Goal: Task Accomplishment & Management: Manage account settings

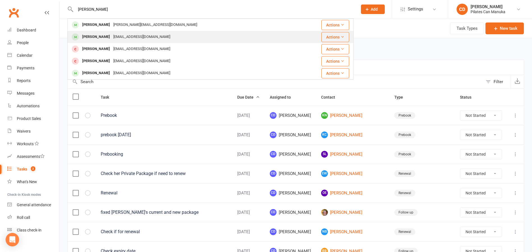
type input "Julia"
click at [134, 33] on div "[EMAIL_ADDRESS][DOMAIN_NAME]" at bounding box center [142, 37] width 60 height 8
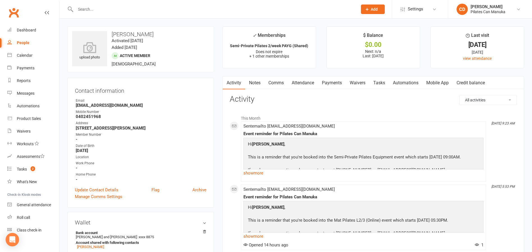
click at [299, 83] on link "Attendance" at bounding box center [303, 82] width 30 height 13
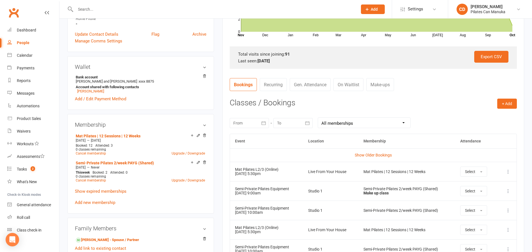
scroll to position [168, 0]
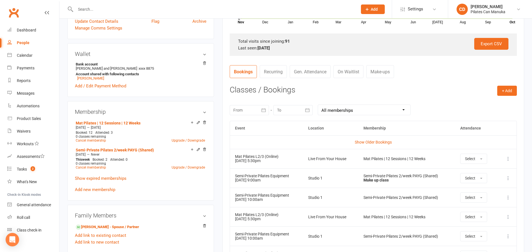
click at [508, 159] on icon at bounding box center [509, 159] width 6 height 6
click at [493, 189] on link "Remove booking" at bounding box center [484, 191] width 56 height 11
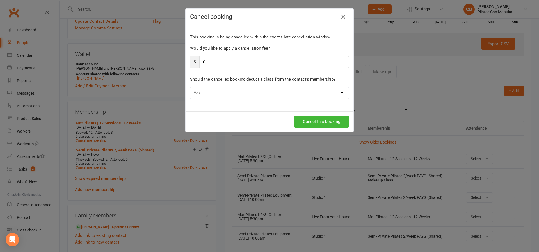
click at [223, 96] on select "Yes No" at bounding box center [269, 92] width 158 height 11
select select "1"
click at [190, 87] on select "Yes No" at bounding box center [269, 92] width 158 height 11
click at [326, 119] on button "Cancel this booking" at bounding box center [321, 122] width 55 height 12
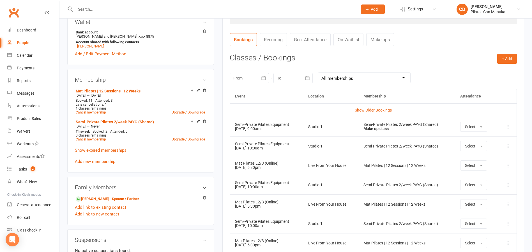
scroll to position [211, 0]
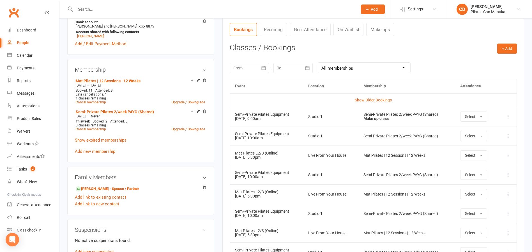
click at [508, 157] on icon at bounding box center [509, 155] width 6 height 6
click at [493, 186] on link "Remove booking" at bounding box center [484, 188] width 56 height 11
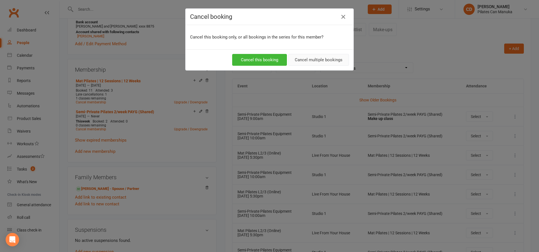
click at [313, 54] on button "Cancel multiple bookings" at bounding box center [318, 60] width 61 height 12
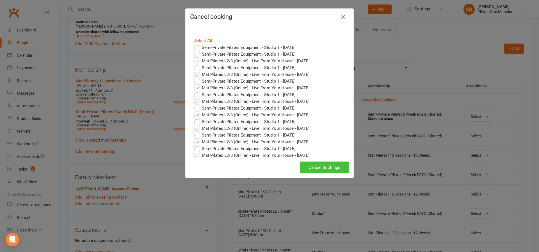
click at [332, 166] on button "Cancel Bookings" at bounding box center [324, 167] width 49 height 12
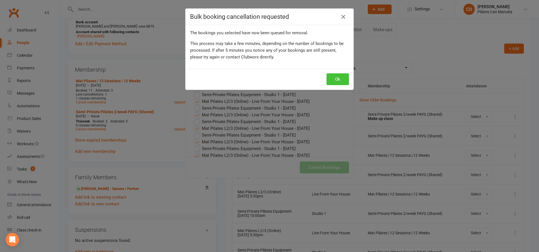
click at [334, 80] on button "Ok" at bounding box center [337, 79] width 22 height 12
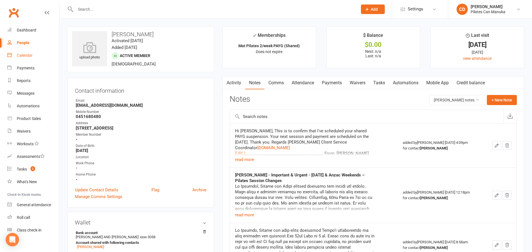
click at [24, 54] on div "Calendar" at bounding box center [25, 55] width 16 height 4
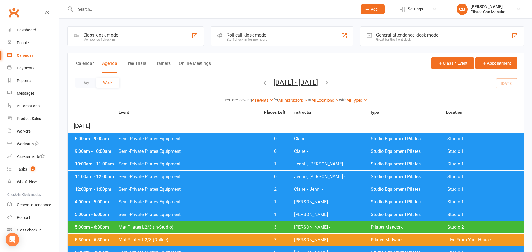
click at [83, 64] on button "Calendar" at bounding box center [85, 67] width 18 height 12
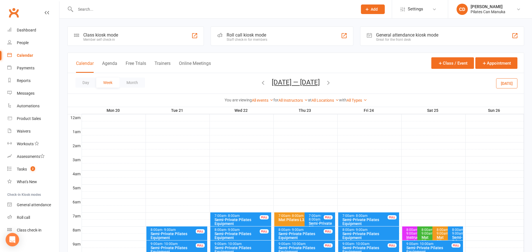
click at [106, 83] on button "Week" at bounding box center [107, 82] width 23 height 10
click at [296, 81] on button "Oct 20 — 26 2025" at bounding box center [296, 82] width 48 height 8
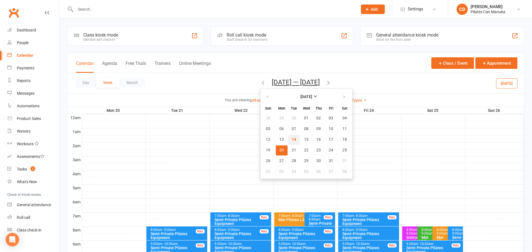
click at [295, 138] on button "14" at bounding box center [294, 139] width 12 height 10
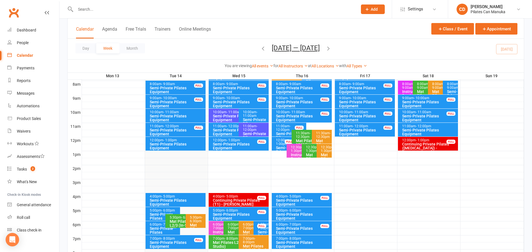
scroll to position [215, 0]
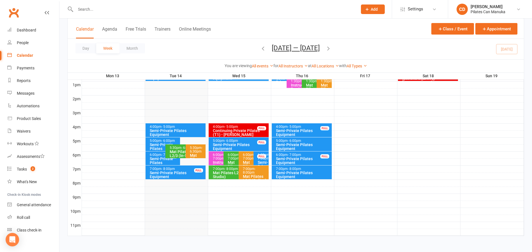
click at [173, 150] on div "Mat Pilates L2/3 (In-Studio)" at bounding box center [184, 154] width 29 height 8
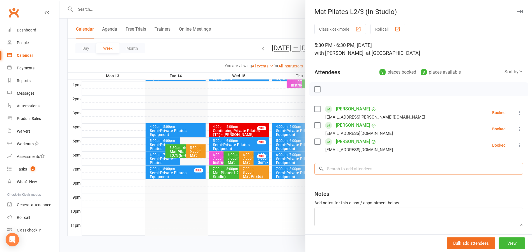
click at [374, 166] on input "search" at bounding box center [419, 169] width 209 height 12
click at [191, 148] on div at bounding box center [296, 126] width 473 height 252
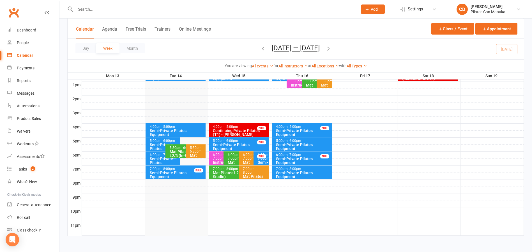
click at [192, 148] on div "5:30pm - 6:30pm" at bounding box center [197, 149] width 15 height 7
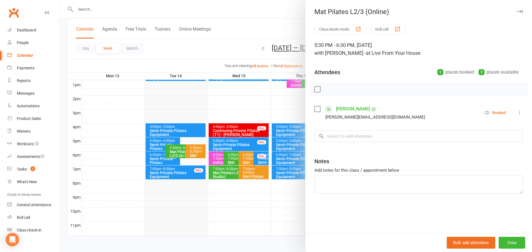
click at [170, 147] on div at bounding box center [296, 126] width 473 height 252
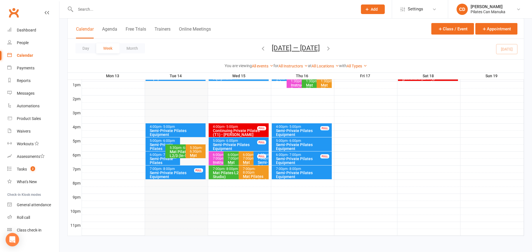
click at [171, 148] on div "5:30pm - 6:30pm" at bounding box center [184, 148] width 29 height 4
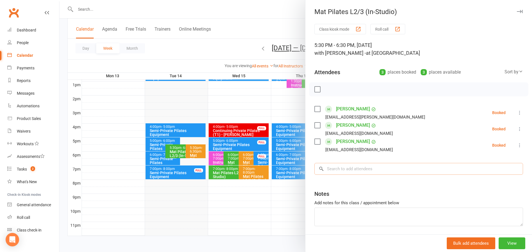
click at [368, 168] on input "search" at bounding box center [419, 169] width 209 height 12
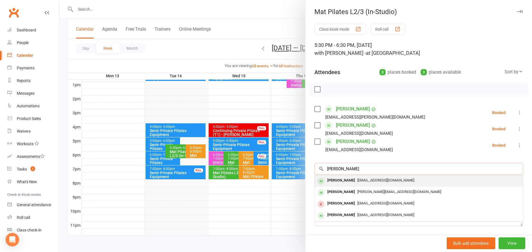
type input "Julia freeman"
click at [369, 179] on span "[EMAIL_ADDRESS][DOMAIN_NAME]" at bounding box center [386, 180] width 57 height 4
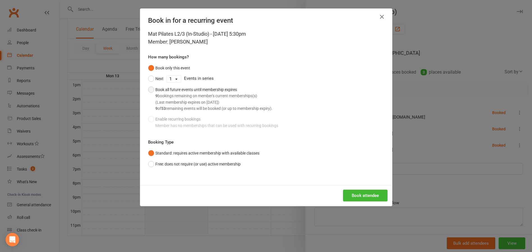
click at [148, 88] on button "Book all future events until membership expires 9 bookings remaining on member'…" at bounding box center [210, 99] width 125 height 30
click at [377, 192] on button "Book attendee" at bounding box center [365, 195] width 45 height 12
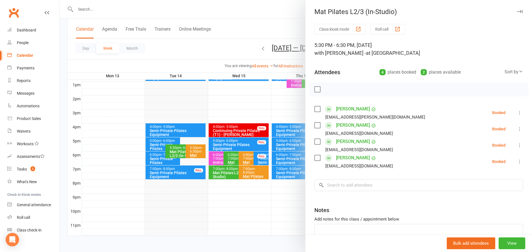
click at [94, 8] on div at bounding box center [296, 126] width 473 height 252
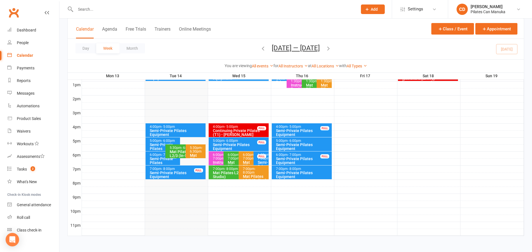
click at [94, 10] on input "text" at bounding box center [214, 9] width 280 height 8
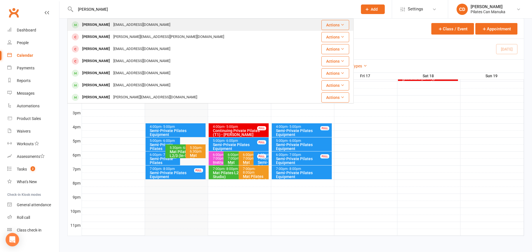
type input "frank ho"
click at [99, 24] on div "[PERSON_NAME]" at bounding box center [96, 25] width 31 height 8
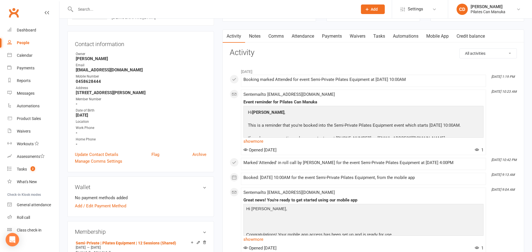
scroll to position [126, 0]
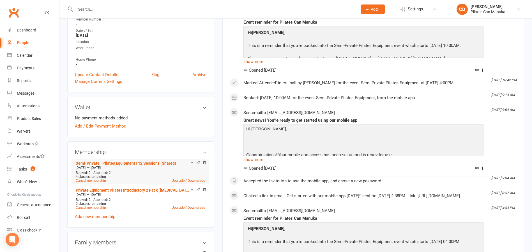
click at [197, 164] on icon at bounding box center [198, 163] width 4 height 4
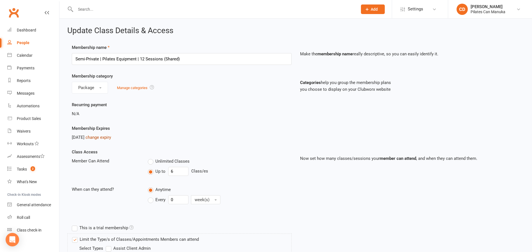
click at [111, 137] on link "change expiry" at bounding box center [99, 137] width 26 height 5
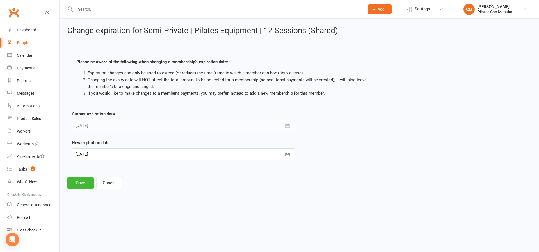
click at [150, 158] on div at bounding box center [183, 154] width 223 height 12
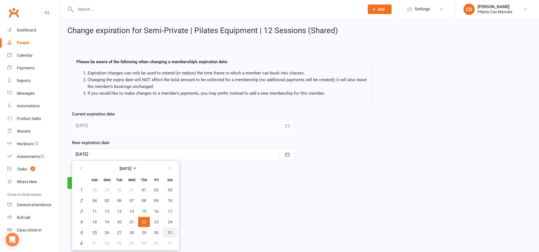
click at [173, 234] on button "31" at bounding box center [170, 232] width 14 height 10
type input "[DATE]"
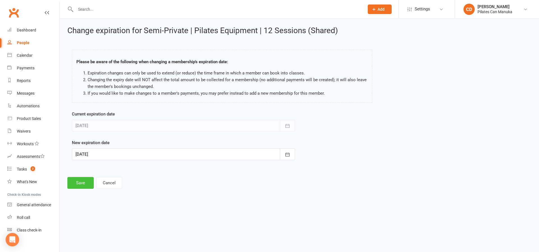
click at [81, 185] on button "Save" at bounding box center [80, 183] width 26 height 12
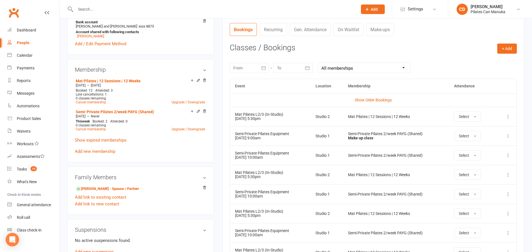
click at [344, 70] on select "All memberships From other Members Mat Pilates | 12 Sessions | 12 Weeks Mat Pil…" at bounding box center [364, 68] width 92 height 10
select select "1"
click at [318, 63] on select "All memberships From other Members Mat Pilates | 12 Sessions | 12 Weeks Mat Pil…" at bounding box center [364, 68] width 92 height 10
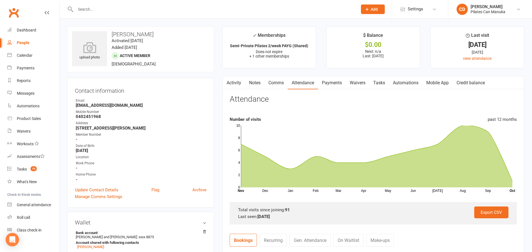
click at [258, 81] on link "Notes" at bounding box center [254, 82] width 19 height 13
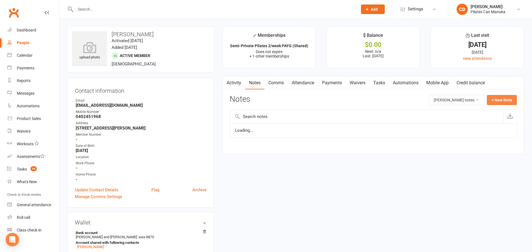
click at [498, 102] on button "+ New Note" at bounding box center [502, 100] width 30 height 10
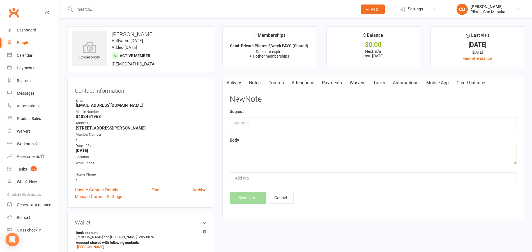
click at [350, 163] on textarea at bounding box center [373, 155] width 287 height 19
paste textarea "Hi [PERSON_NAME], This is to confirm that I've switched your Mat boking from on…"
type textarea "Hi [PERSON_NAME], This is to confirm that I've switched your Mat boking from on…"
click at [256, 198] on button "Save Note" at bounding box center [248, 198] width 37 height 12
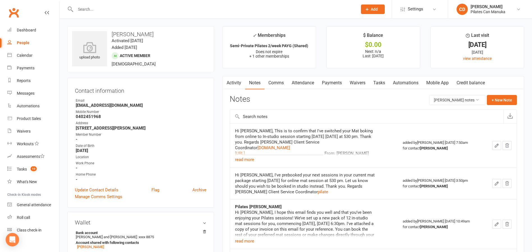
click at [119, 8] on input "text" at bounding box center [214, 9] width 280 height 8
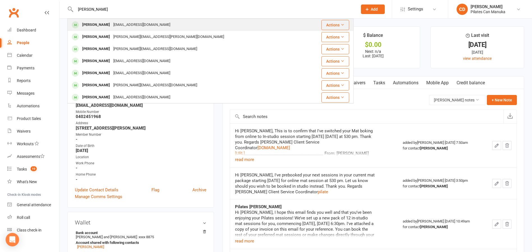
type input "[PERSON_NAME]"
click at [119, 23] on div "[EMAIL_ADDRESS][DOMAIN_NAME]" at bounding box center [142, 25] width 60 height 8
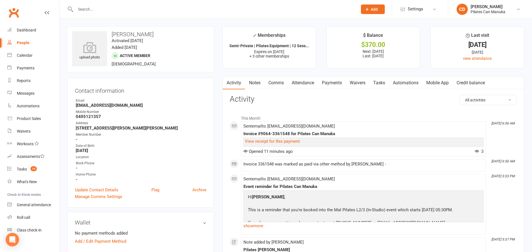
click at [310, 84] on link "Attendance" at bounding box center [303, 82] width 30 height 13
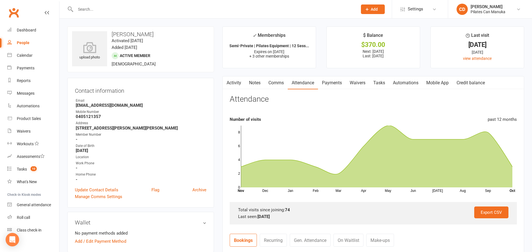
click at [343, 80] on link "Payments" at bounding box center [332, 82] width 28 height 13
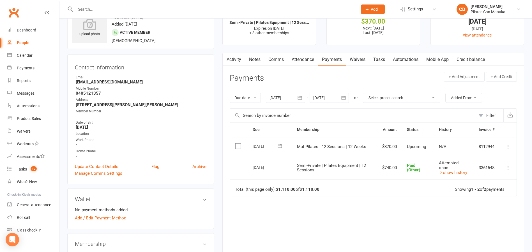
scroll to position [42, 0]
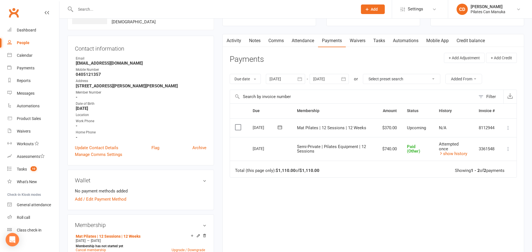
click at [338, 76] on div at bounding box center [329, 79] width 39 height 10
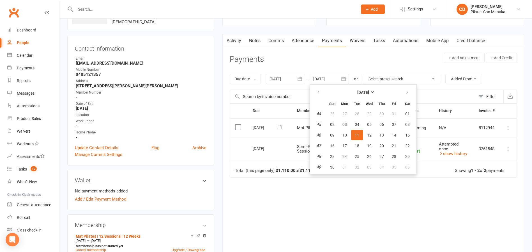
click at [290, 77] on div at bounding box center [285, 79] width 39 height 10
click at [274, 91] on icon "button" at bounding box center [275, 92] width 4 height 4
click at [288, 124] on span "06" at bounding box center [289, 124] width 4 height 4
type input "[DATE]"
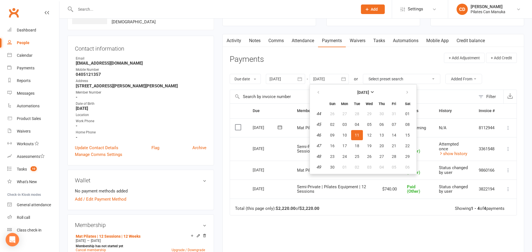
click at [307, 60] on header "Payments + Add Adjustment + Add Credit" at bounding box center [373, 60] width 287 height 15
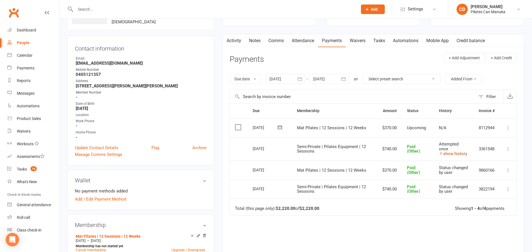
click at [439, 152] on icon at bounding box center [441, 153] width 4 height 4
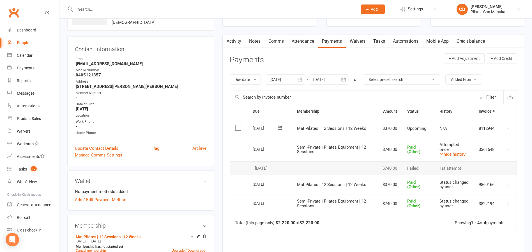
scroll to position [0, 0]
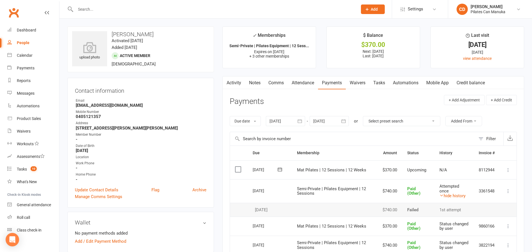
click at [83, 5] on input "text" at bounding box center [214, 9] width 280 height 8
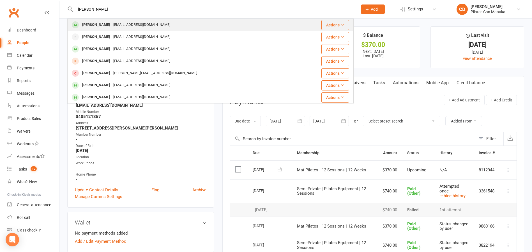
type input "[PERSON_NAME]"
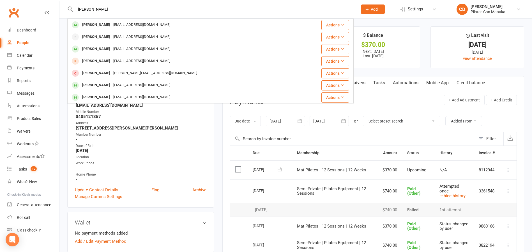
click at [100, 24] on div "[PERSON_NAME]" at bounding box center [96, 25] width 31 height 8
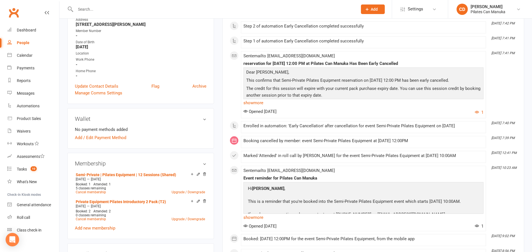
scroll to position [126, 0]
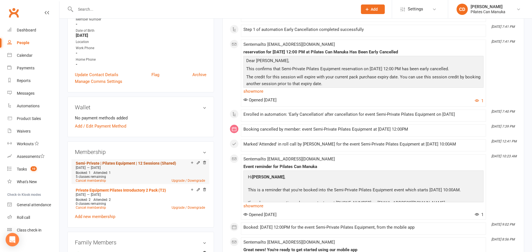
click at [154, 161] on link "Semi-Private | Pilates Equipment | 12 Sessions (Shared)" at bounding box center [126, 163] width 100 height 4
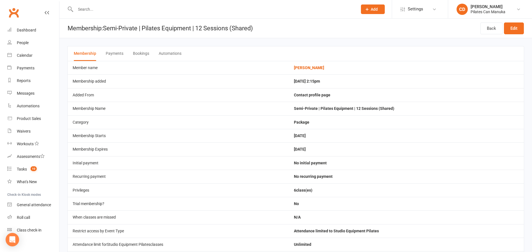
click at [134, 52] on button "Bookings" at bounding box center [141, 53] width 16 height 15
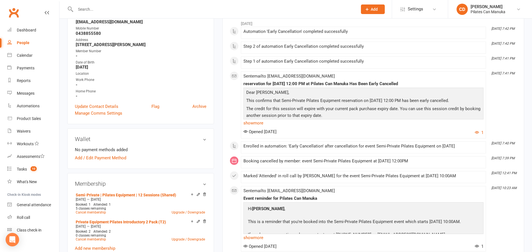
scroll to position [126, 0]
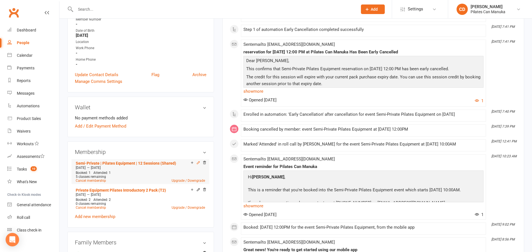
click at [198, 163] on icon at bounding box center [198, 163] width 4 height 4
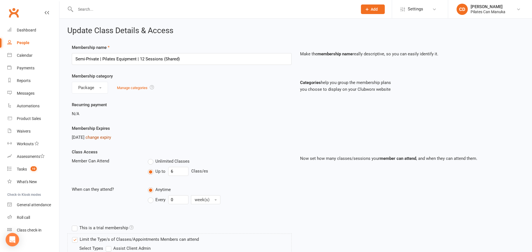
click at [111, 138] on link "change expiry" at bounding box center [99, 137] width 26 height 5
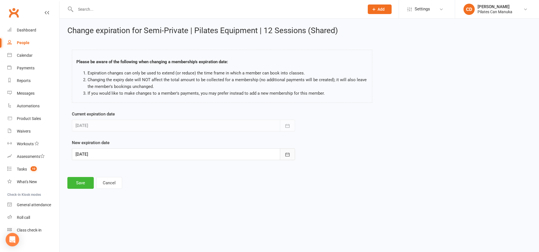
click at [289, 156] on icon "button" at bounding box center [288, 155] width 6 height 6
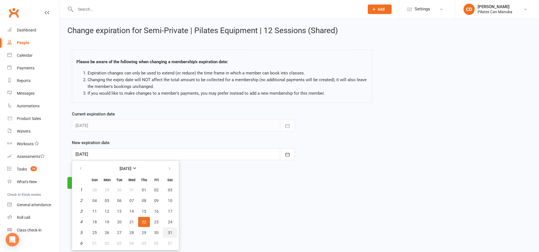
click at [165, 233] on button "31" at bounding box center [170, 232] width 14 height 10
type input "[DATE]"
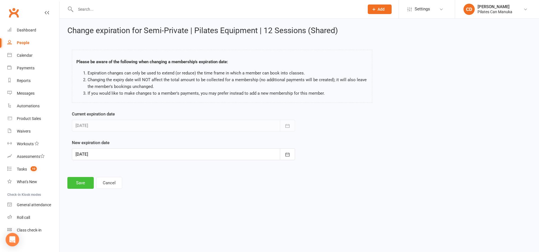
click at [74, 184] on button "Save" at bounding box center [80, 183] width 26 height 12
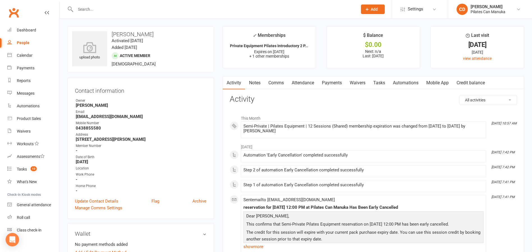
click at [250, 81] on link "Notes" at bounding box center [254, 82] width 19 height 13
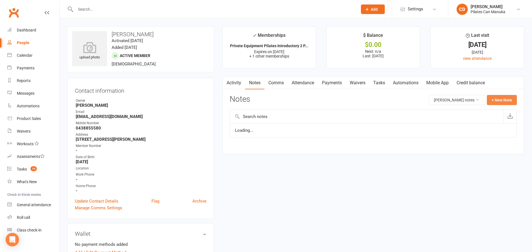
click at [506, 96] on button "+ New Note" at bounding box center [502, 100] width 30 height 10
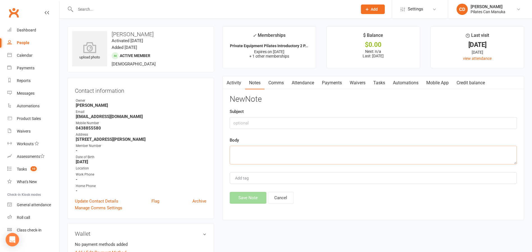
click at [321, 153] on textarea at bounding box center [373, 155] width 287 height 19
paste textarea "Lo Ips, Dolo sitamet consec adi elit seddoeiu te 32in Utlabor 3957 et dolor mag…"
type textarea "Lo Ips, Dolo sitamet consec adi elit seddoeiu te 32in Utlabor 3957 et dolor mag…"
click at [249, 197] on button "Save Note" at bounding box center [248, 198] width 37 height 12
